Goal: Download file/media

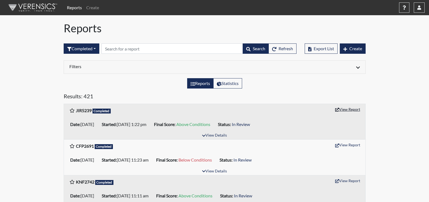
click at [355, 109] on button "View Report" at bounding box center [348, 109] width 30 height 8
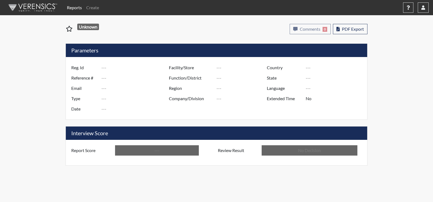
type input "JIR5239"
type input "51155"
type input "---"
type input "Corrections Pre-Employment"
type input "[DATE]"
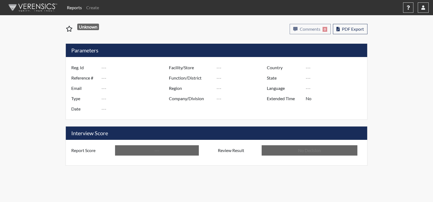
type input "[PERSON_NAME]"
type input "[GEOGRAPHIC_DATA]"
type input "[US_STATE]"
type input "English"
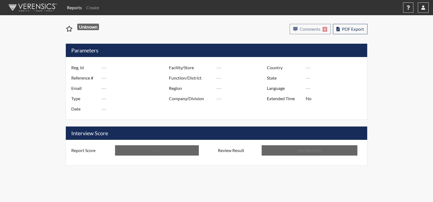
type input "Above Conditions"
type input "In Review"
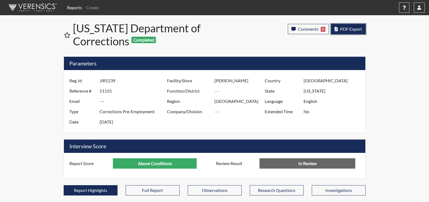
click at [348, 26] on button "PDF Export" at bounding box center [348, 29] width 35 height 10
